Goal: Information Seeking & Learning: Learn about a topic

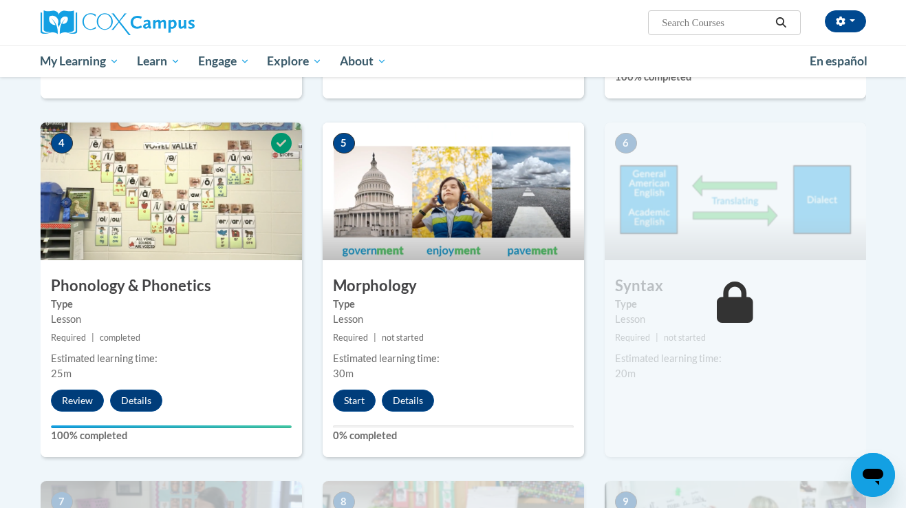
scroll to position [643, 0]
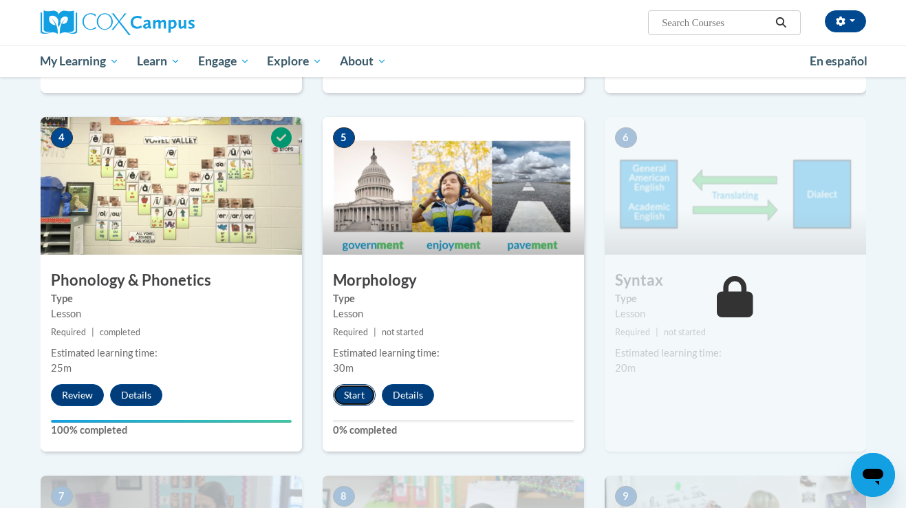
click at [349, 394] on button "Start" at bounding box center [354, 395] width 43 height 22
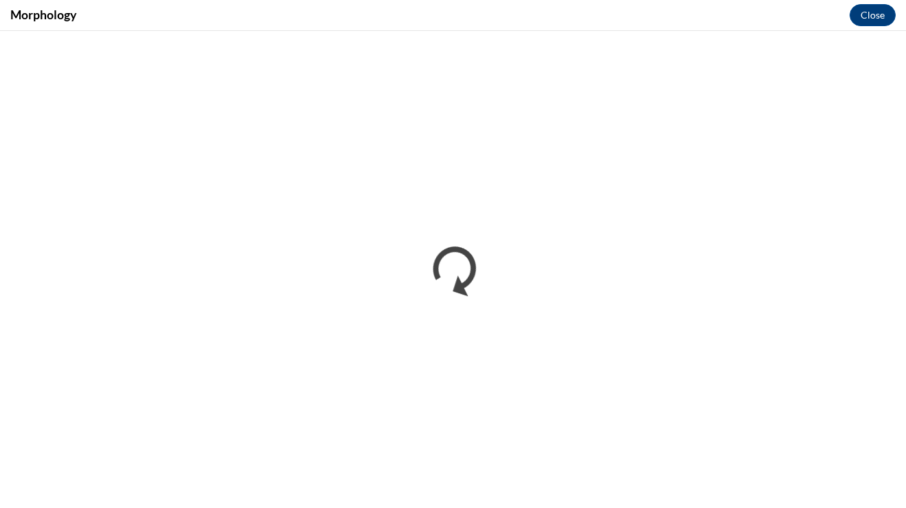
scroll to position [0, 0]
